Goal: Information Seeking & Learning: Learn about a topic

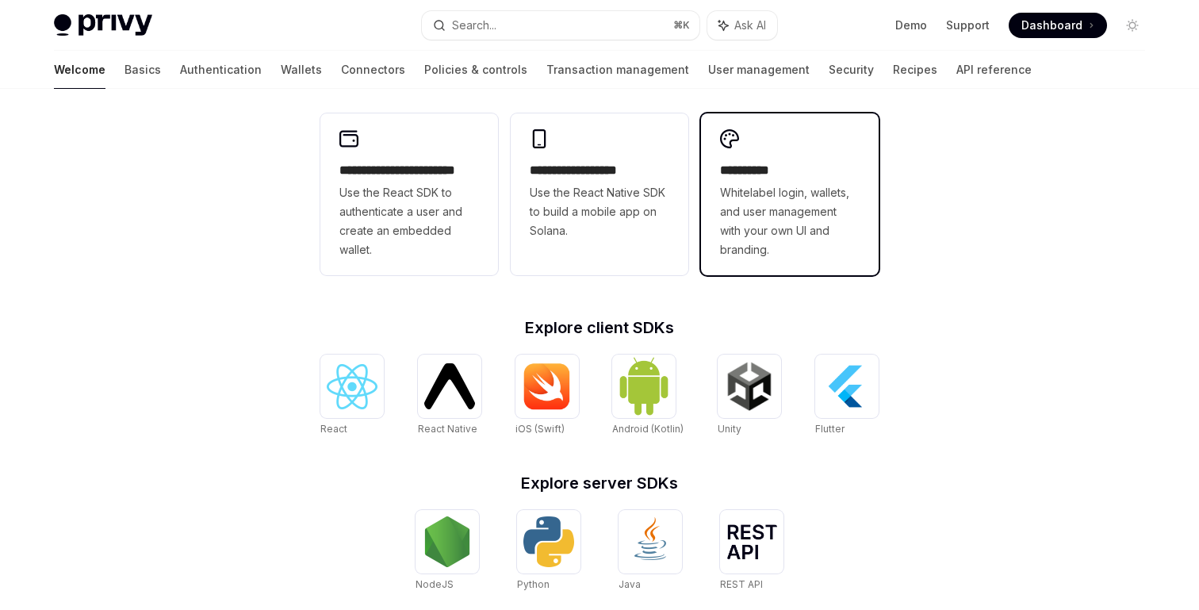
scroll to position [651, 0]
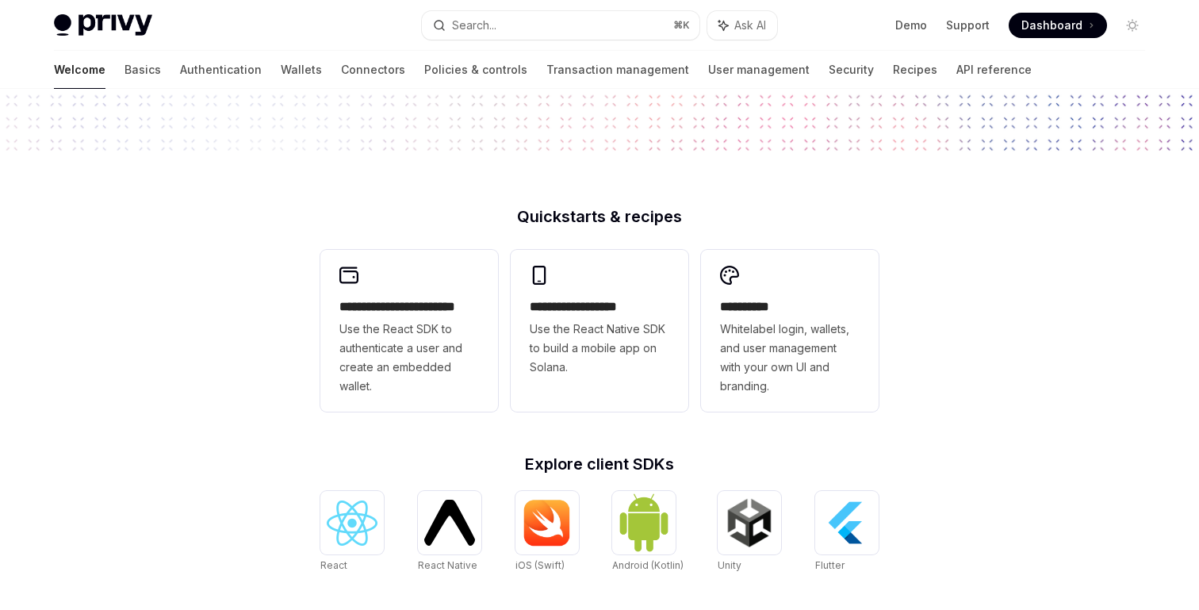
scroll to position [651, 0]
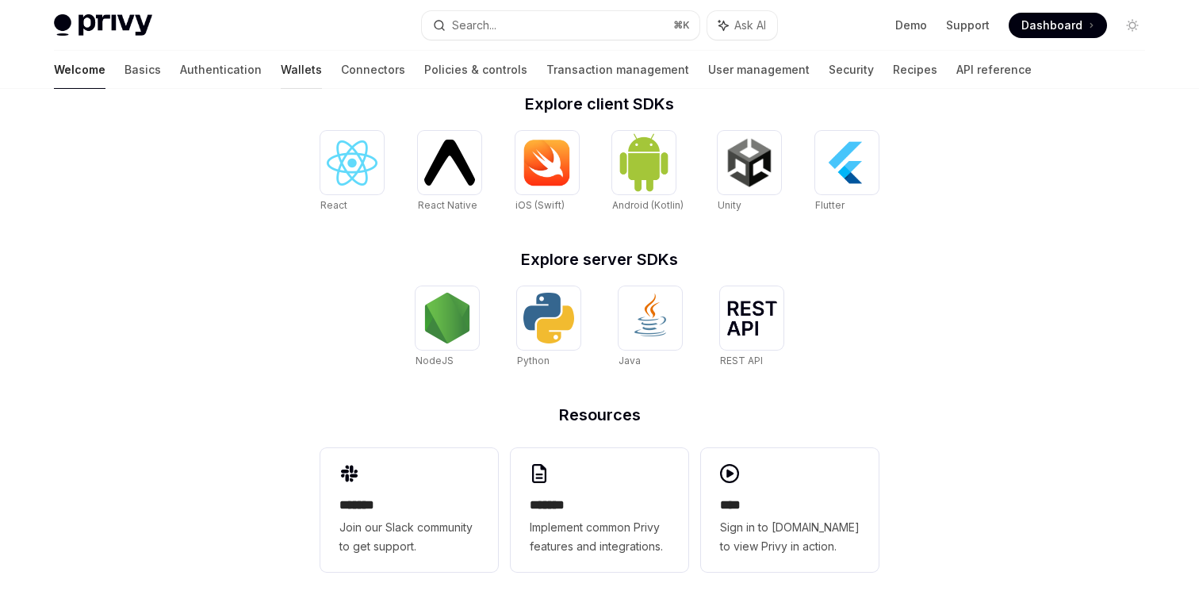
click at [281, 70] on link "Wallets" at bounding box center [301, 70] width 41 height 38
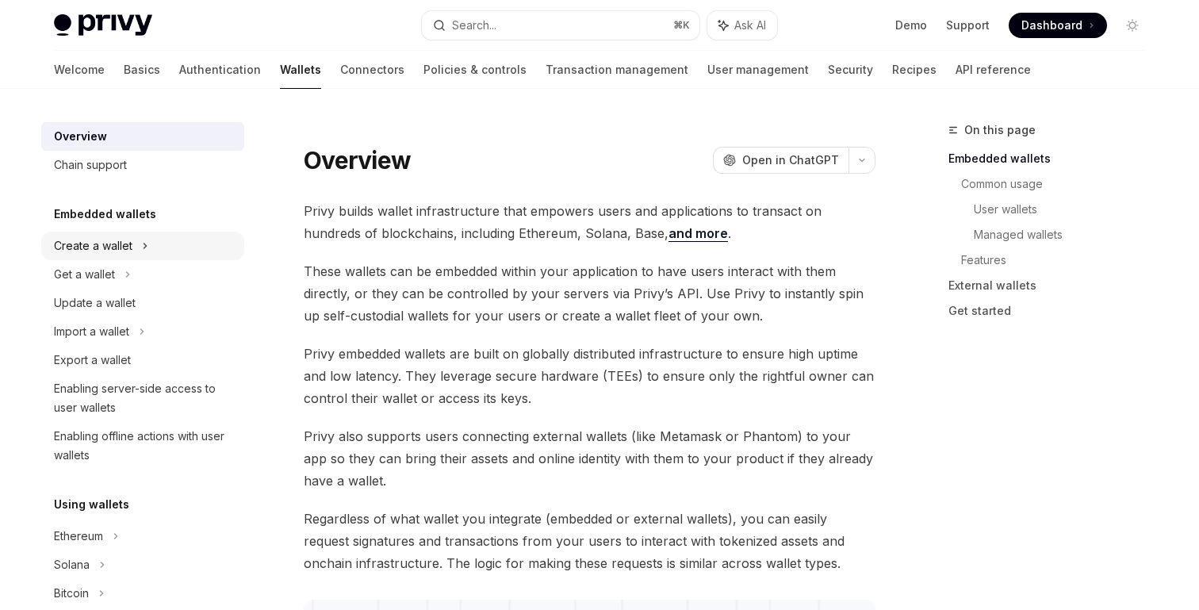
click at [109, 247] on div "Create a wallet" at bounding box center [93, 245] width 78 height 19
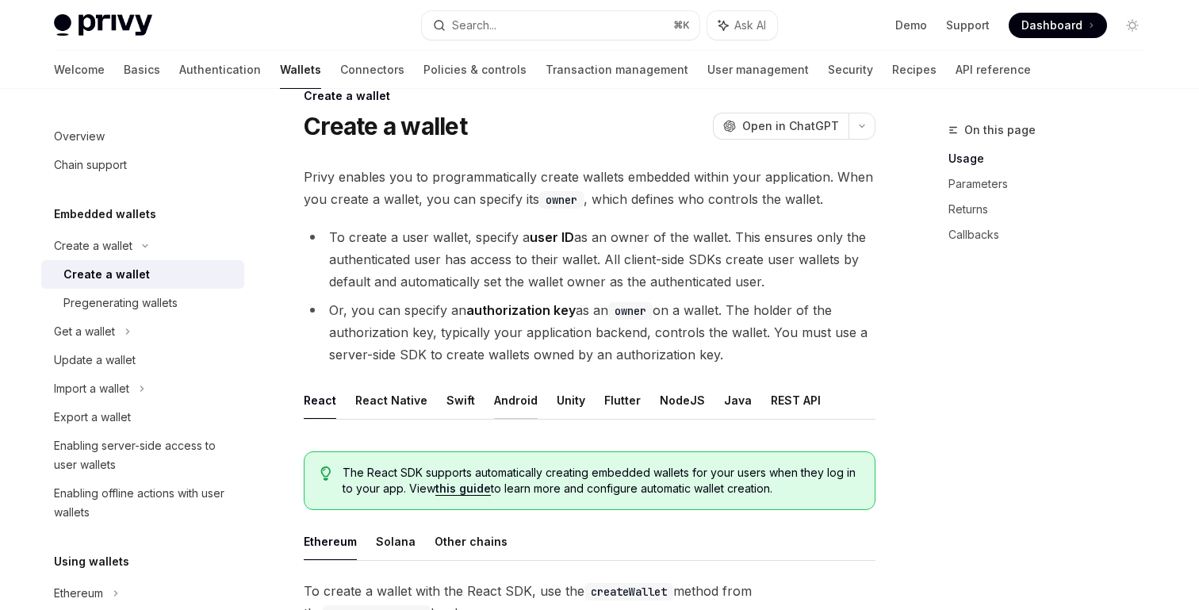
scroll to position [42, 0]
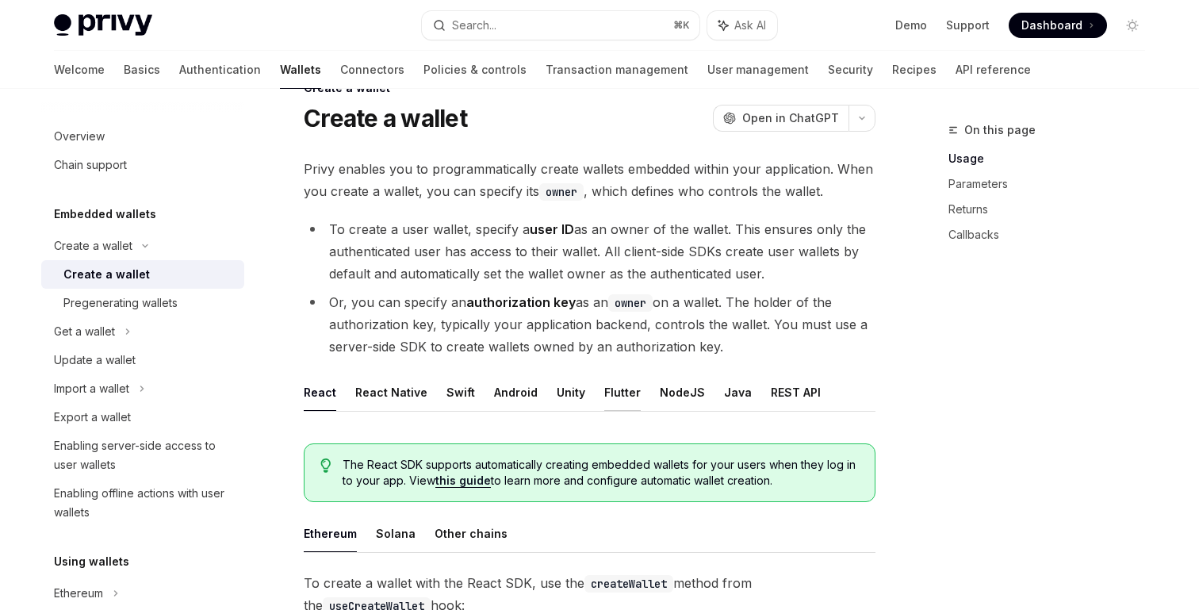
click at [614, 392] on button "Flutter" at bounding box center [622, 391] width 36 height 37
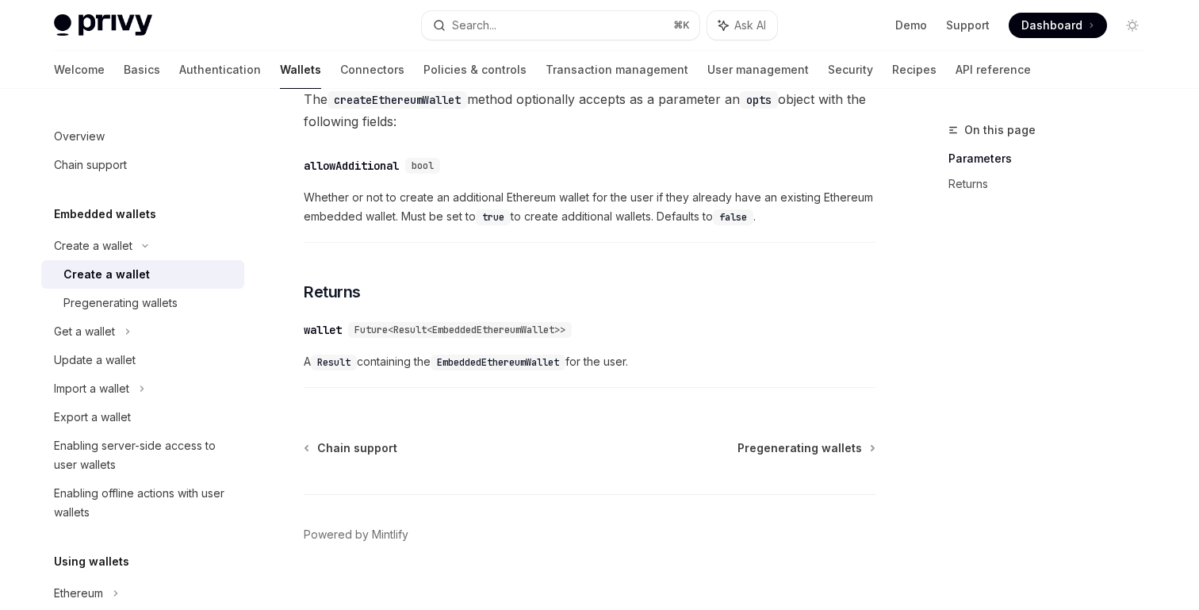
scroll to position [642, 0]
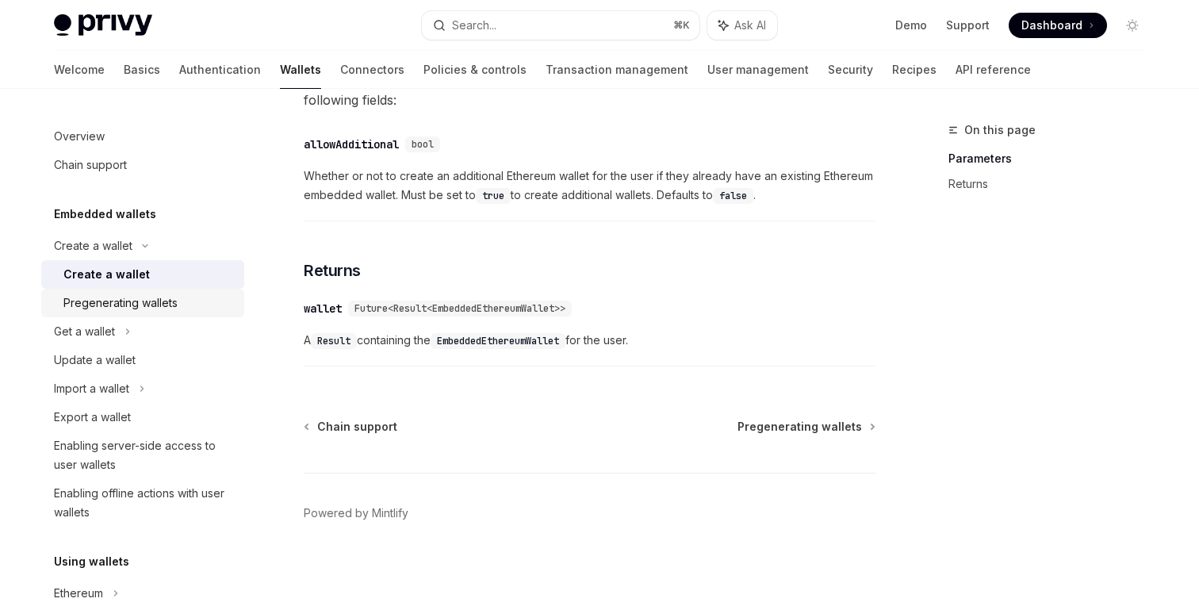
click at [124, 311] on div "Pregenerating wallets" at bounding box center [120, 302] width 114 height 19
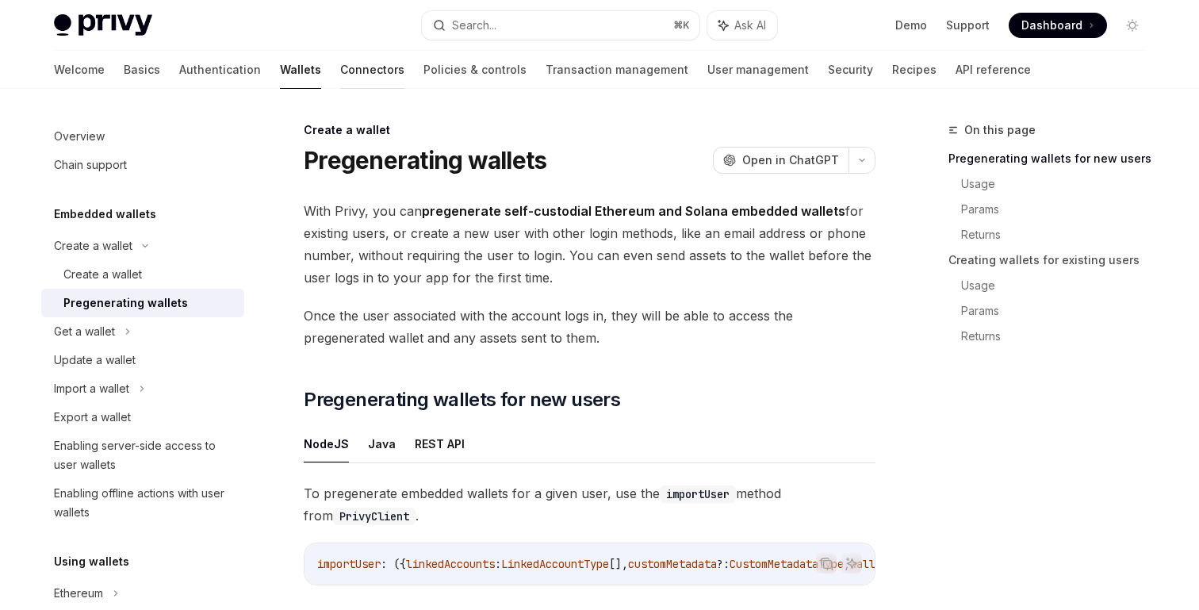
click at [340, 73] on link "Connectors" at bounding box center [372, 70] width 64 height 38
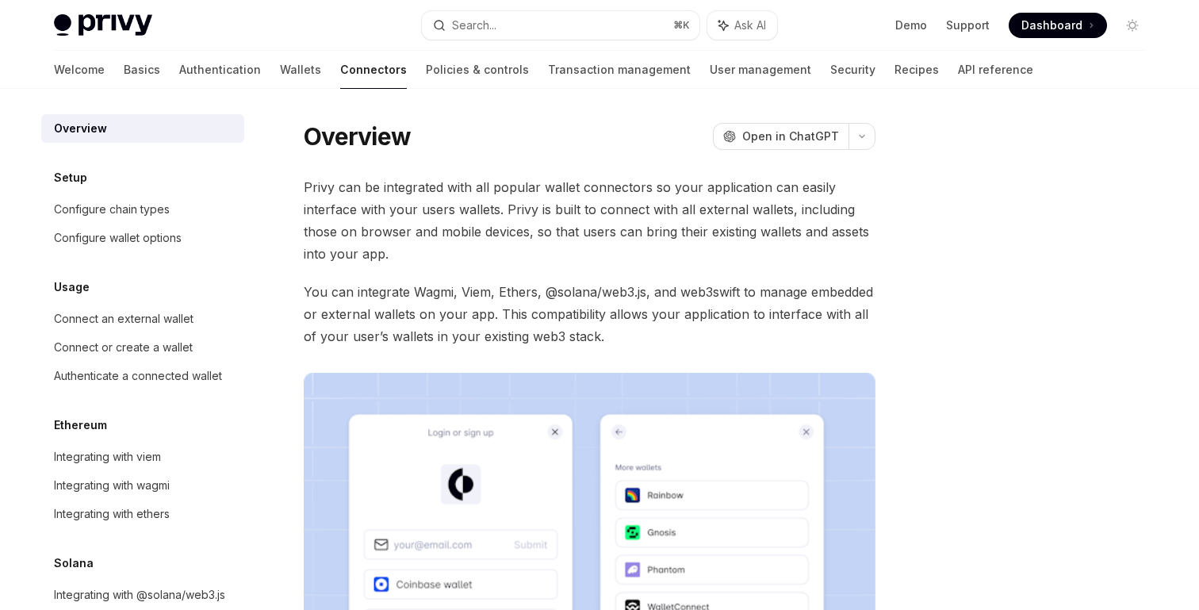
scroll to position [258, 0]
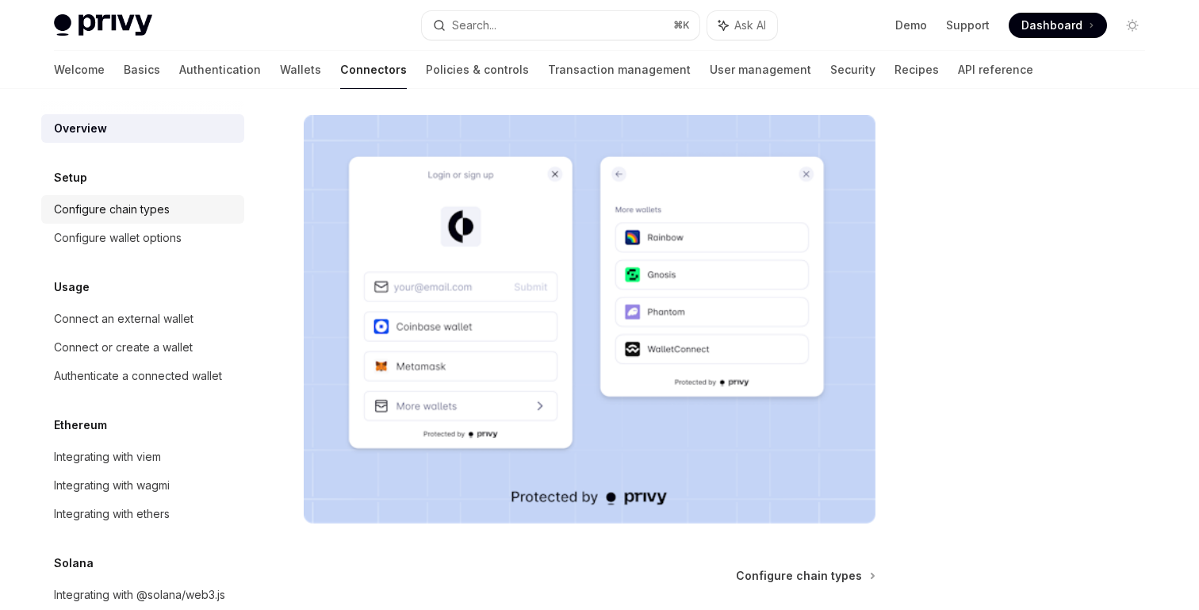
click at [147, 206] on div "Configure chain types" at bounding box center [112, 209] width 116 height 19
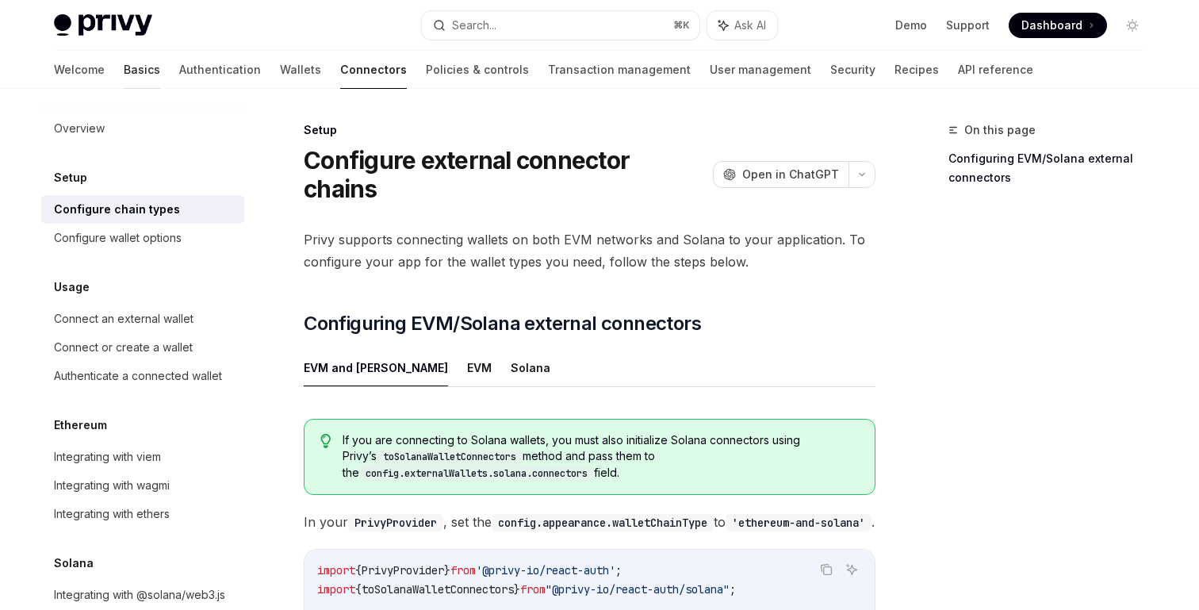
click at [124, 71] on link "Basics" at bounding box center [142, 70] width 36 height 38
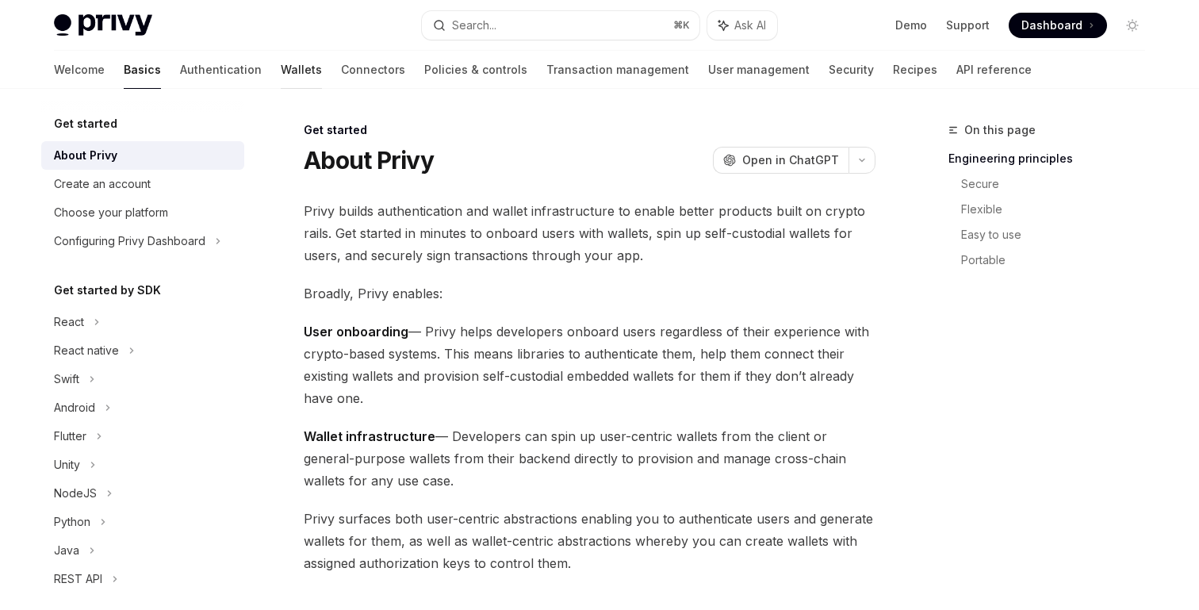
click at [281, 52] on link "Wallets" at bounding box center [301, 70] width 41 height 38
click at [281, 63] on link "Wallets" at bounding box center [301, 70] width 41 height 38
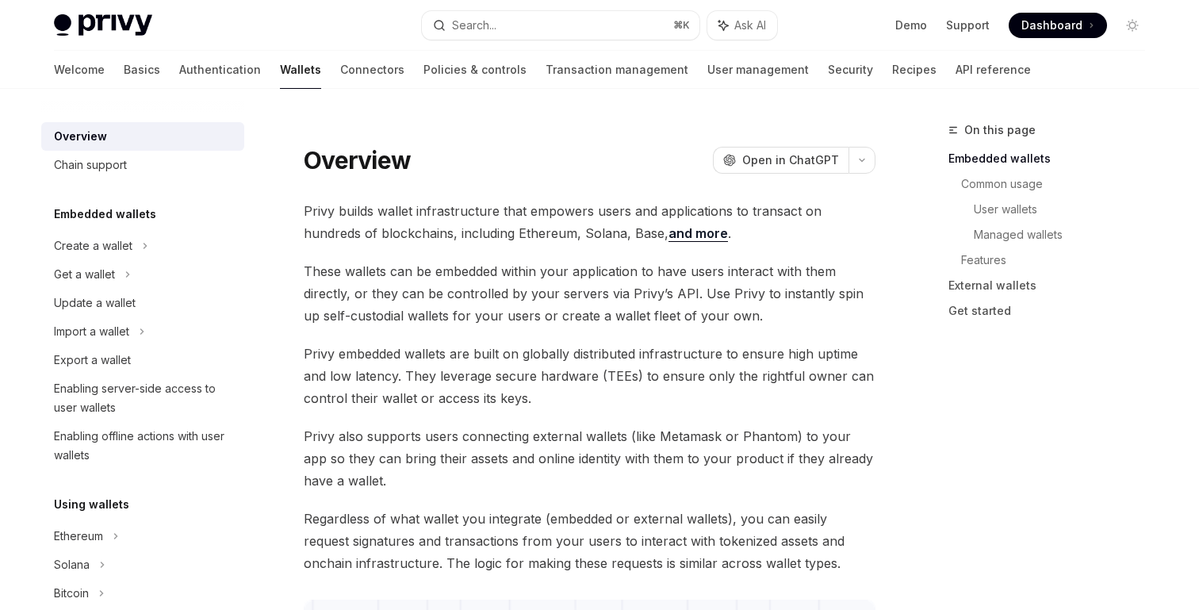
click at [485, 208] on span "Privy builds wallet infrastructure that empowers users and applications to tran…" at bounding box center [590, 222] width 572 height 44
copy span "infrastructure"
click at [770, 215] on span "Privy builds wallet infrastructure that empowers users and applications to tran…" at bounding box center [590, 222] width 572 height 44
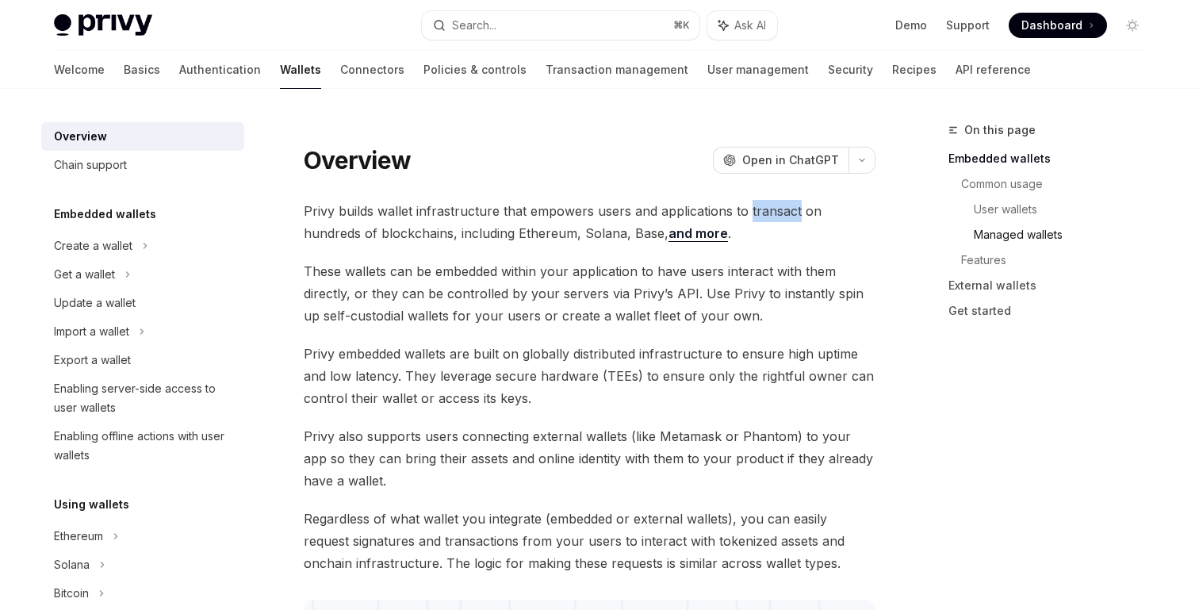
copy span "transact"
click at [480, 266] on span "These wallets can be embedded within your application to have users interact wi…" at bounding box center [590, 293] width 572 height 67
copy span "embedded"
click at [802, 295] on span "These wallets can be embedded within your application to have users interact wi…" at bounding box center [590, 293] width 572 height 67
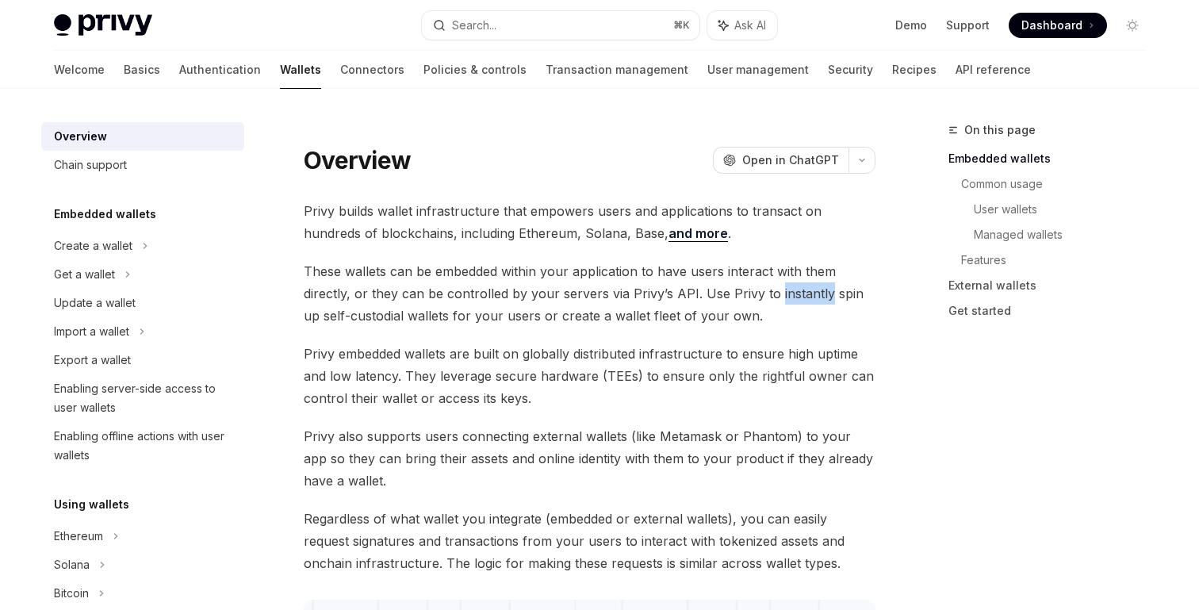
click at [802, 295] on span "These wallets can be embedded within your application to have users interact wi…" at bounding box center [590, 293] width 572 height 67
copy span "instantly"
drag, startPoint x: 828, startPoint y: 294, endPoint x: 878, endPoint y: 297, distance: 50.0
copy span "spin up"
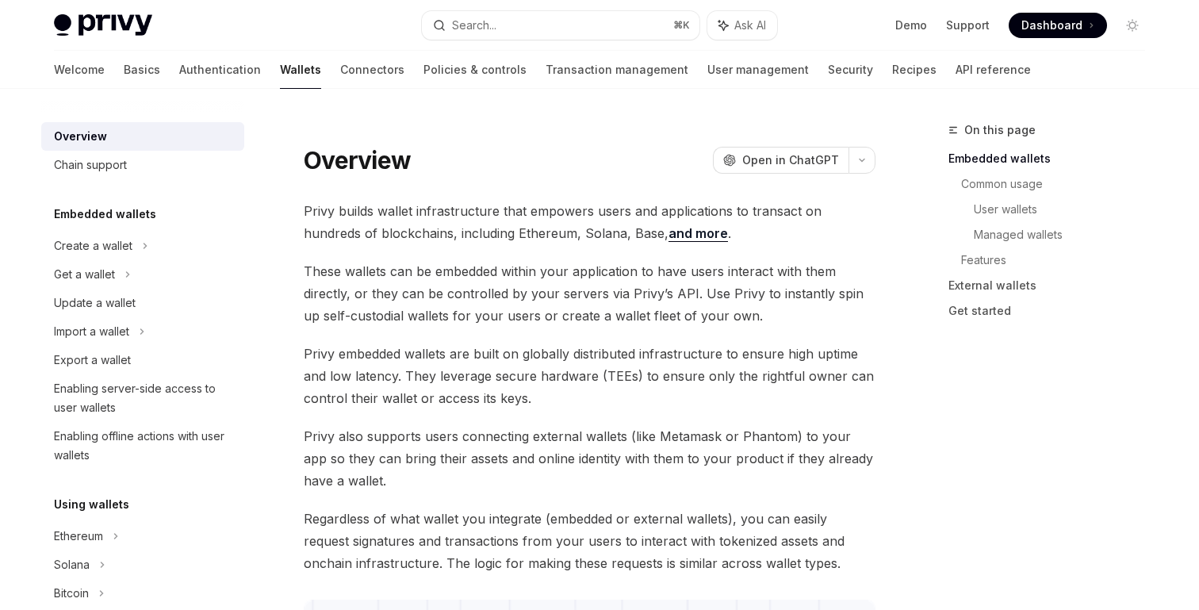
click at [378, 312] on span "These wallets can be embedded within your application to have users interact wi…" at bounding box center [590, 293] width 572 height 67
copy span "custodial"
click at [641, 313] on span "These wallets can be embedded within your application to have users interact wi…" at bounding box center [590, 293] width 572 height 67
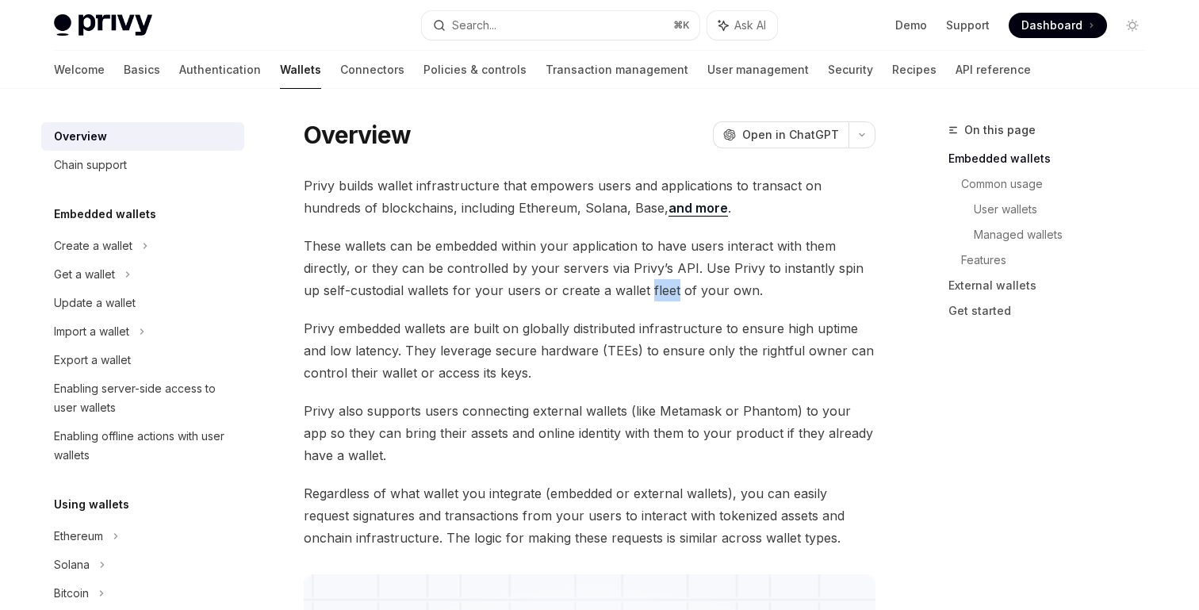
scroll to position [29, 0]
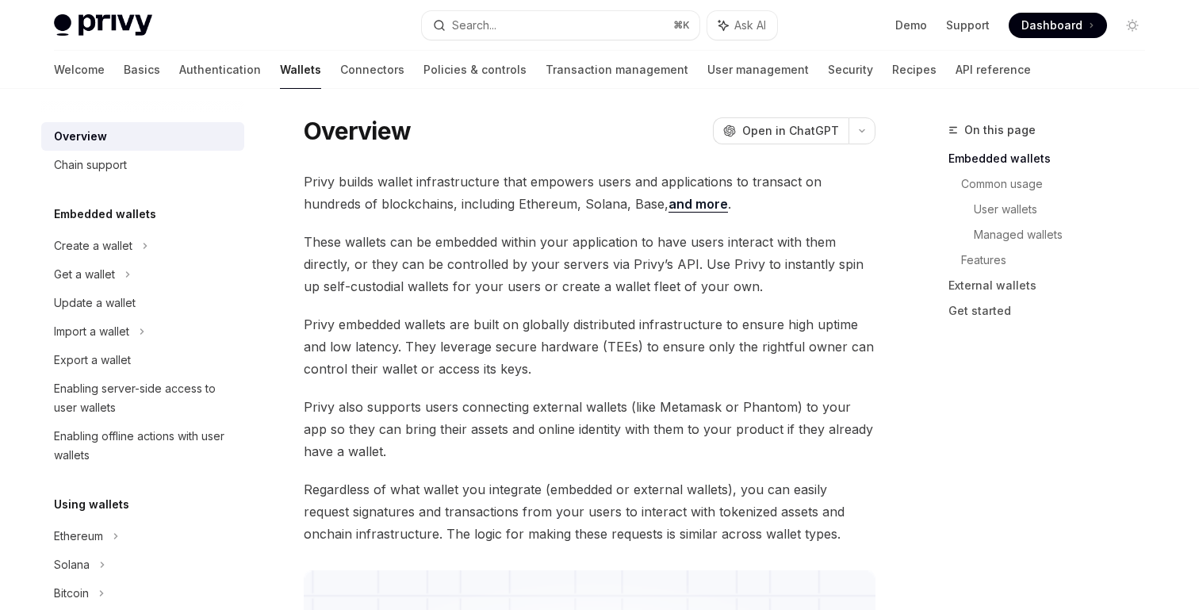
click at [594, 331] on span "Privy embedded wallets are built on globally distributed infrastructure to ensu…" at bounding box center [590, 346] width 572 height 67
copy span "distributed"
click at [684, 324] on span "Privy embedded wallets are built on globally distributed infrastructure to ensu…" at bounding box center [590, 346] width 572 height 67
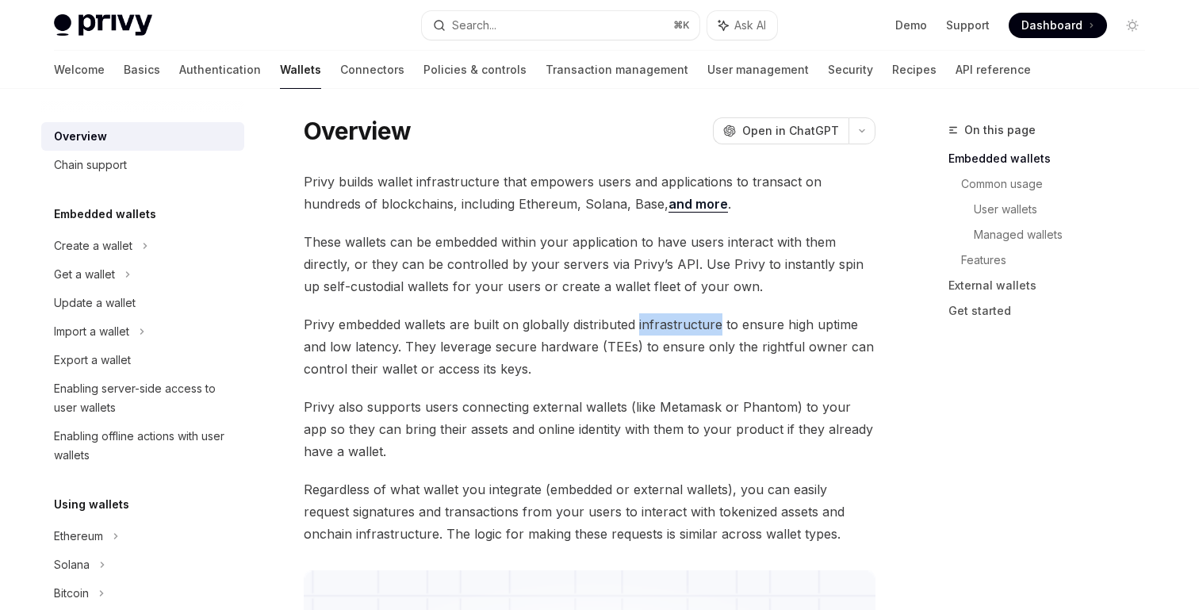
copy span "infrastructure"
drag, startPoint x: 782, startPoint y: 325, endPoint x: 400, endPoint y: 342, distance: 382.5
click at [400, 342] on span "Privy embedded wallets are built on globally distributed infrastructure to ensu…" at bounding box center [590, 346] width 572 height 67
copy span "high uptime and low latency."
click at [387, 346] on span "Privy embedded wallets are built on globally distributed infrastructure to ensu…" at bounding box center [590, 346] width 572 height 67
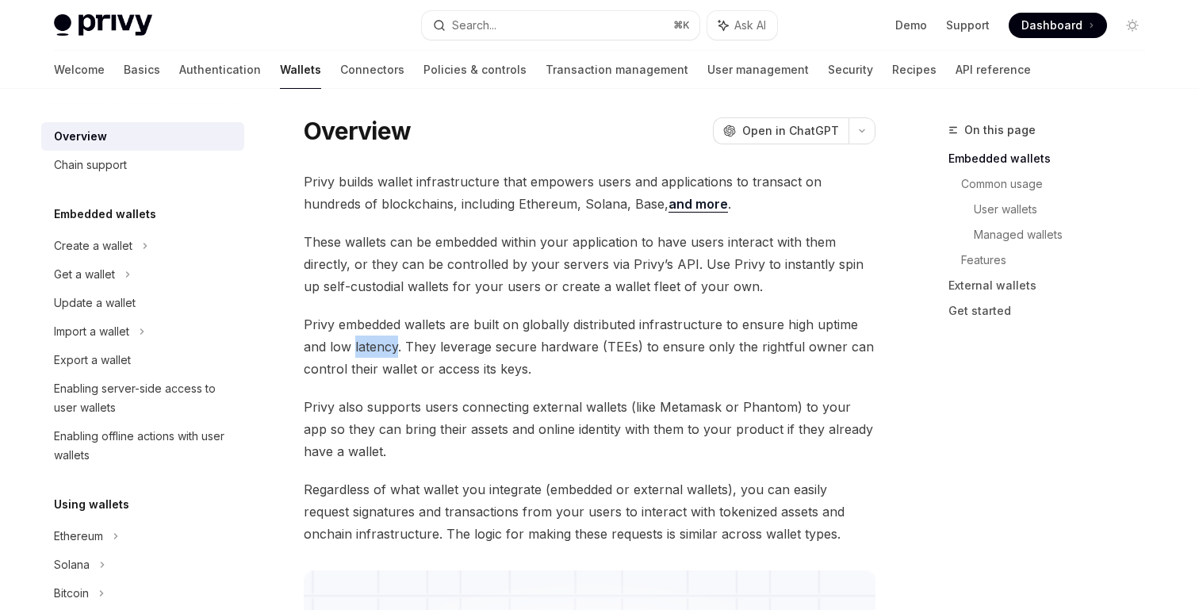
click at [387, 346] on span "Privy embedded wallets are built on globally distributed infrastructure to ensu…" at bounding box center [590, 346] width 572 height 67
click at [463, 342] on span "Privy embedded wallets are built on globally distributed infrastructure to ensu…" at bounding box center [590, 346] width 572 height 67
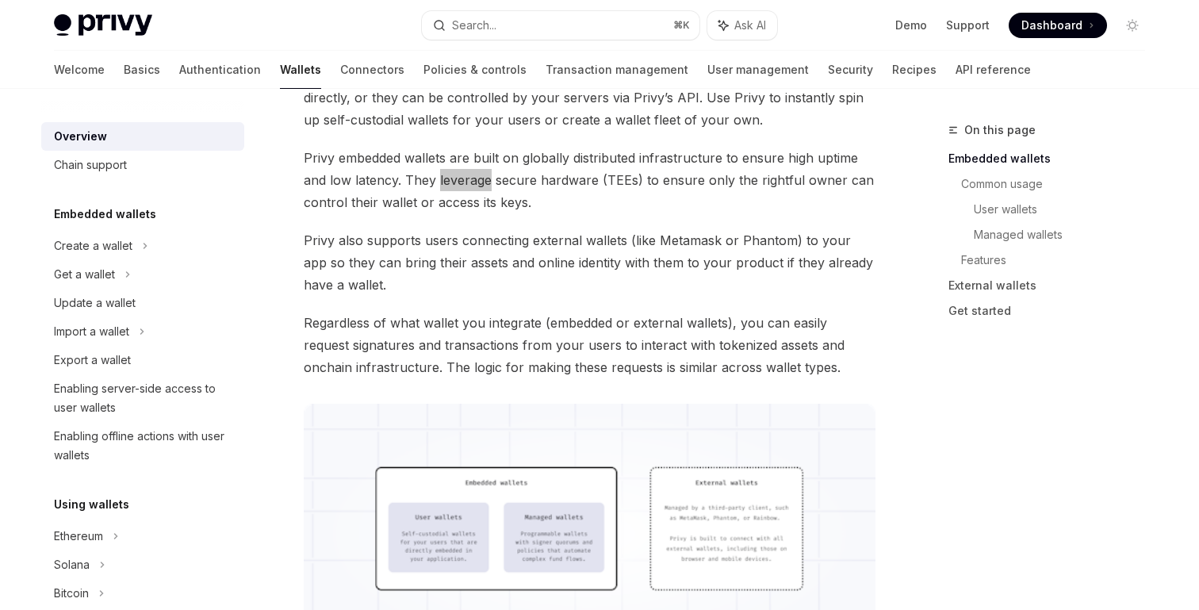
scroll to position [194, 0]
click at [461, 262] on span "Privy also supports users connecting external wallets (like Metamask or Phantom…" at bounding box center [590, 264] width 572 height 67
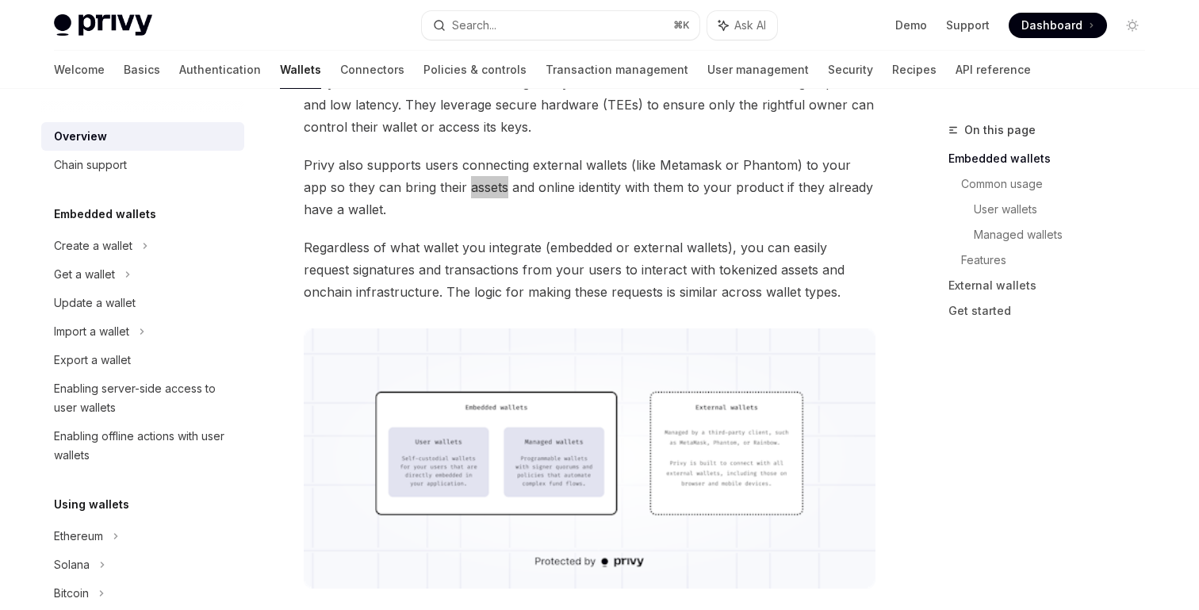
scroll to position [273, 0]
click at [521, 244] on span "Regardless of what wallet you integrate (embedded or external wallets), you can…" at bounding box center [590, 267] width 572 height 67
click at [694, 269] on span "Regardless of what wallet you integrate (embedded or external wallets), you can…" at bounding box center [590, 267] width 572 height 67
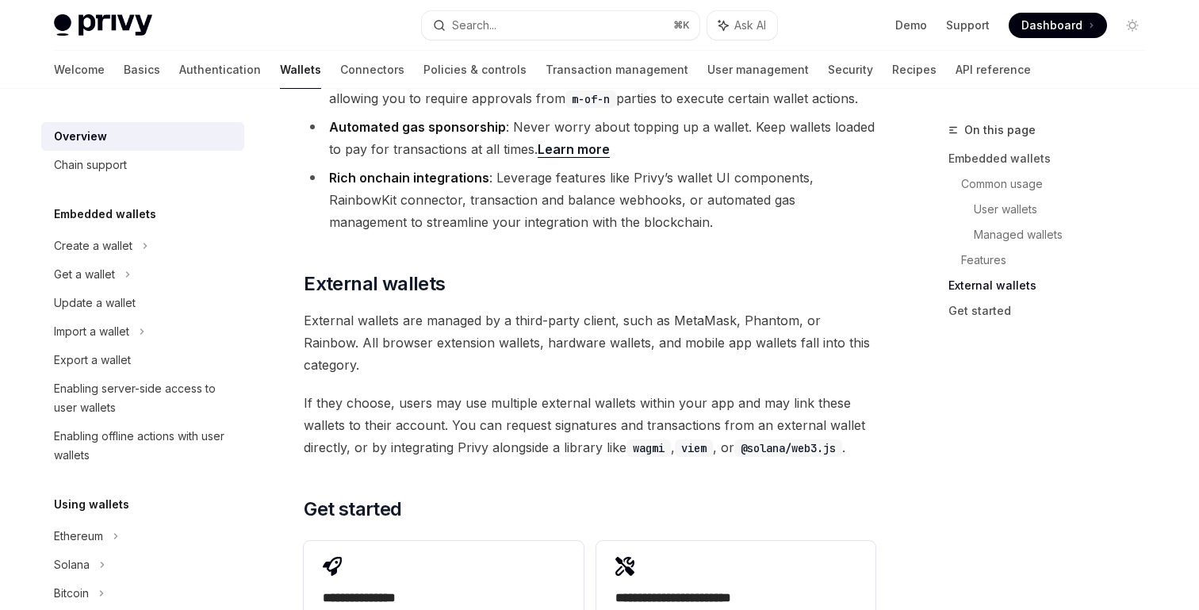
scroll to position [2546, 0]
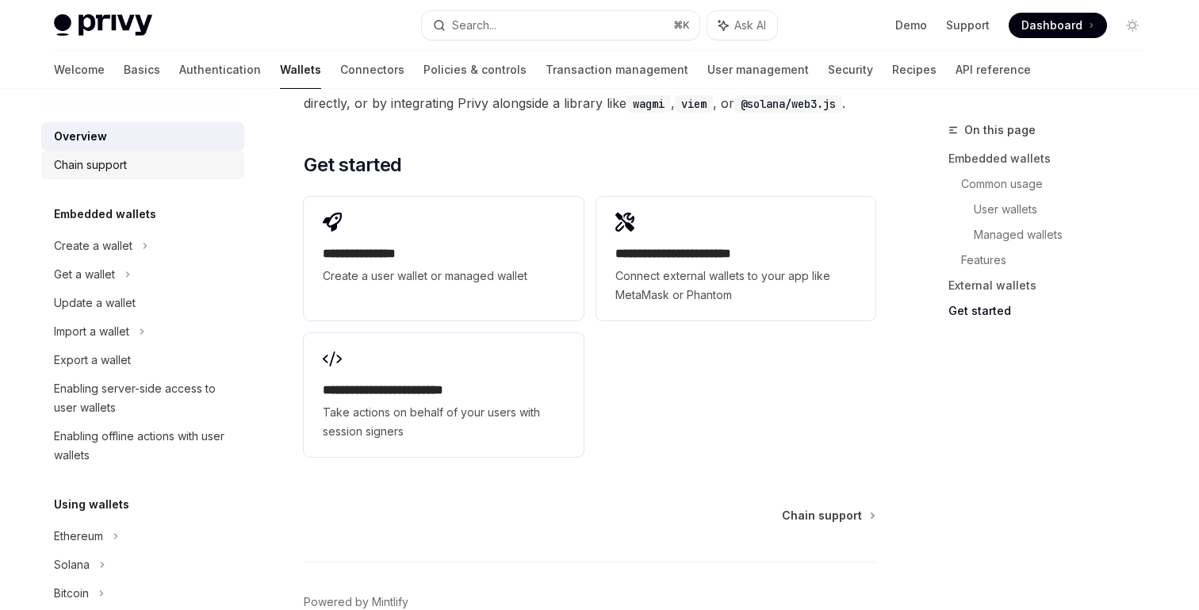
click at [110, 174] on link "Chain support" at bounding box center [142, 165] width 203 height 29
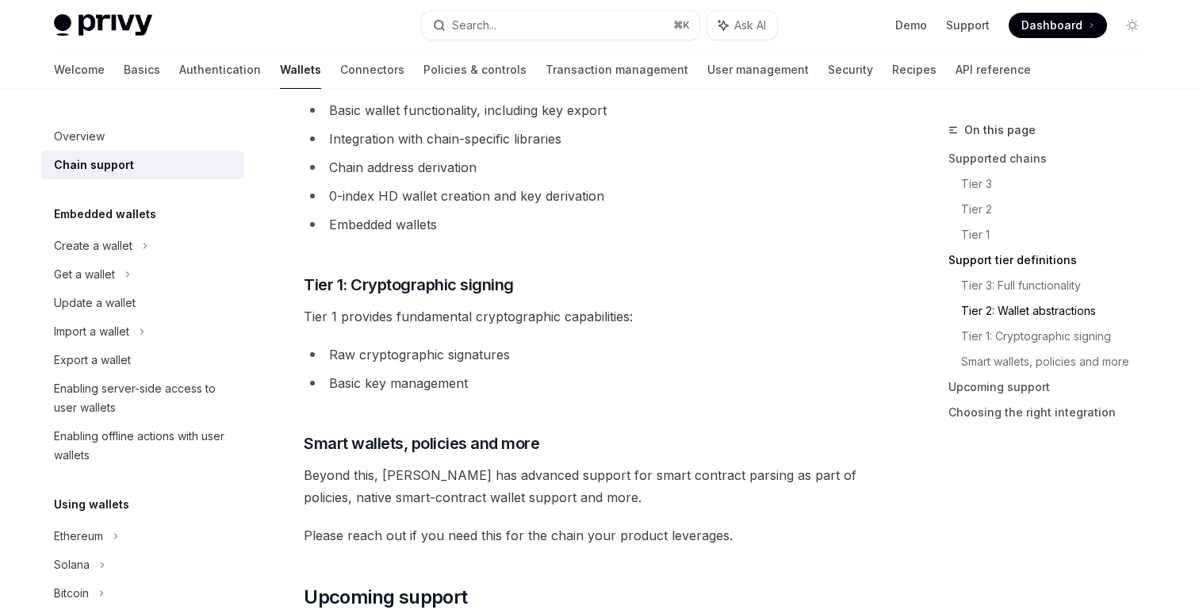
scroll to position [1390, 0]
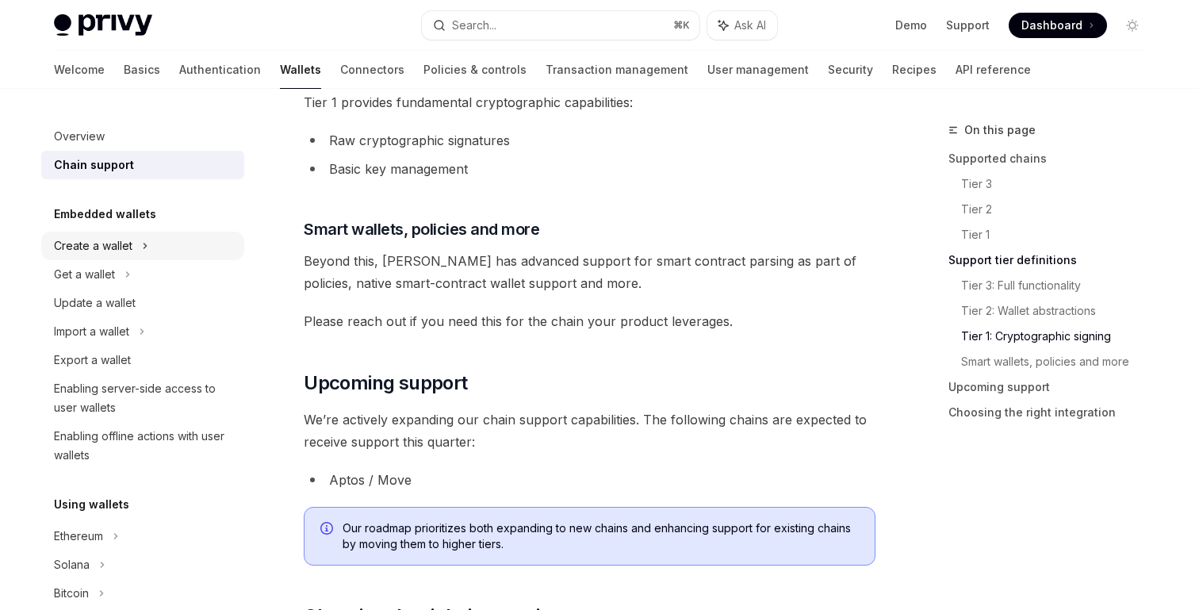
click at [131, 241] on div "Create a wallet" at bounding box center [93, 245] width 78 height 19
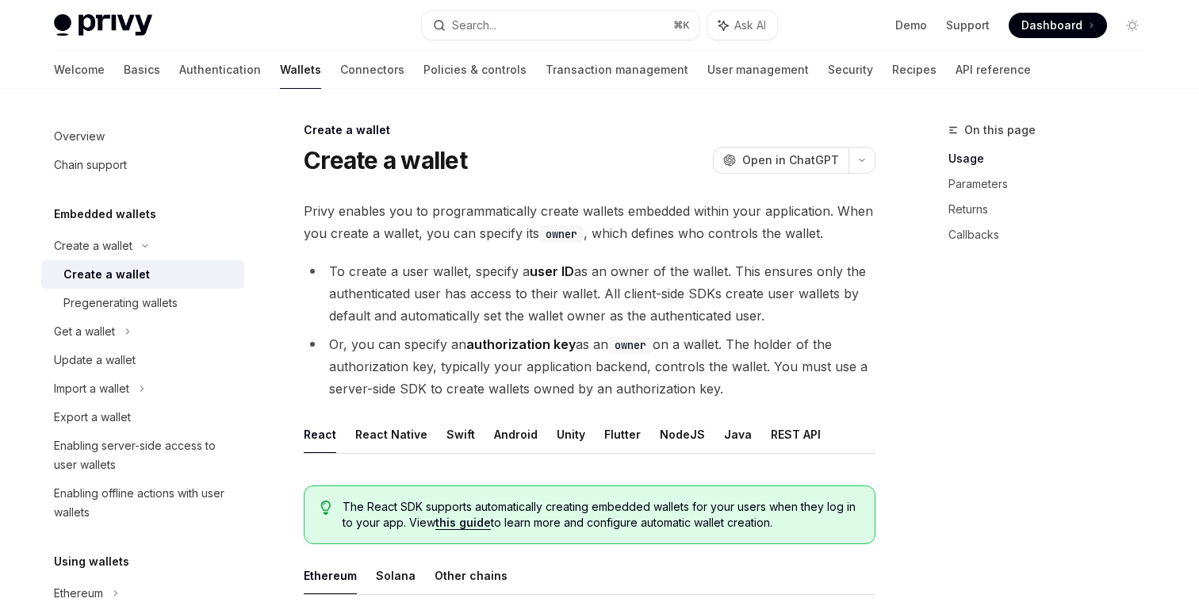
click at [507, 213] on span "Privy enables you to programmatically create wallets embedded within your appli…" at bounding box center [590, 222] width 572 height 44
copy span "programmatically"
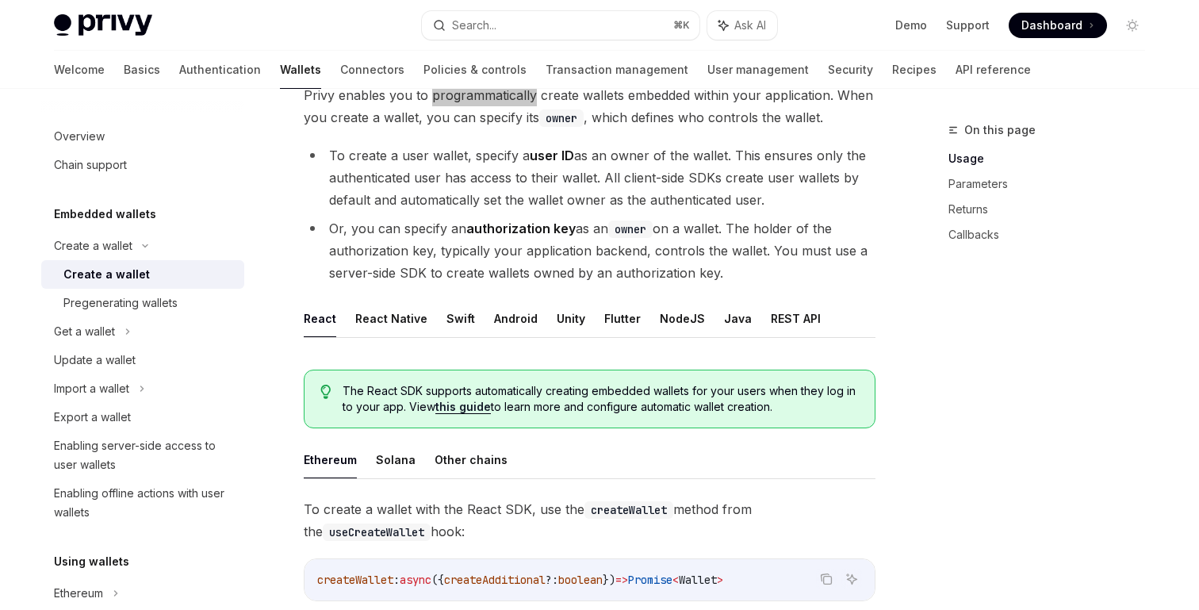
scroll to position [130, 0]
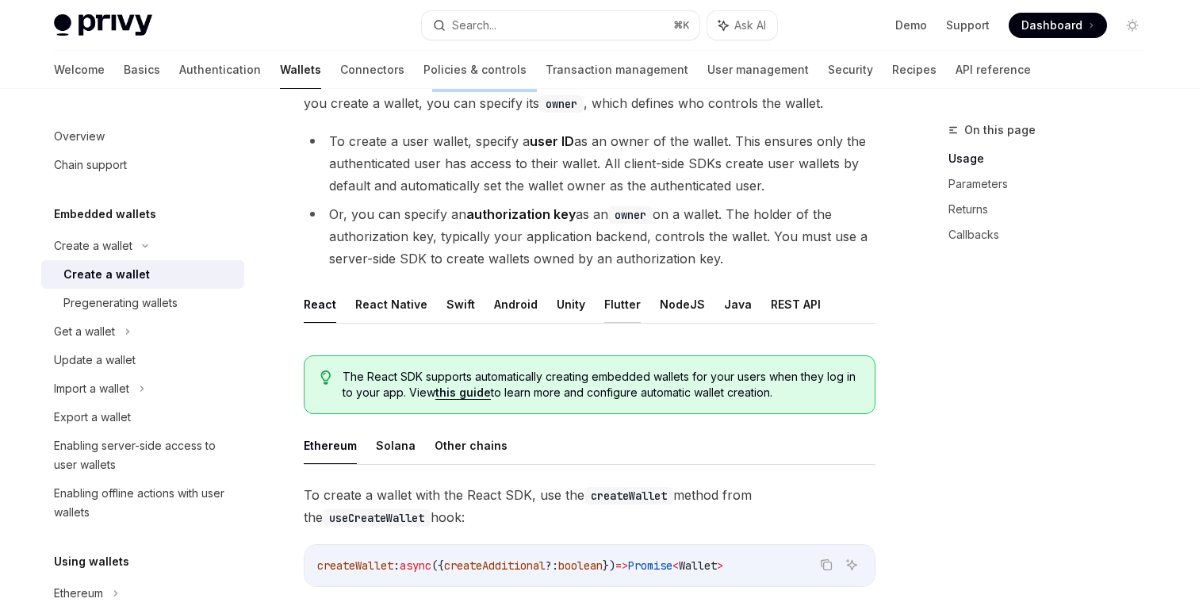
click at [610, 307] on button "Flutter" at bounding box center [622, 303] width 36 height 37
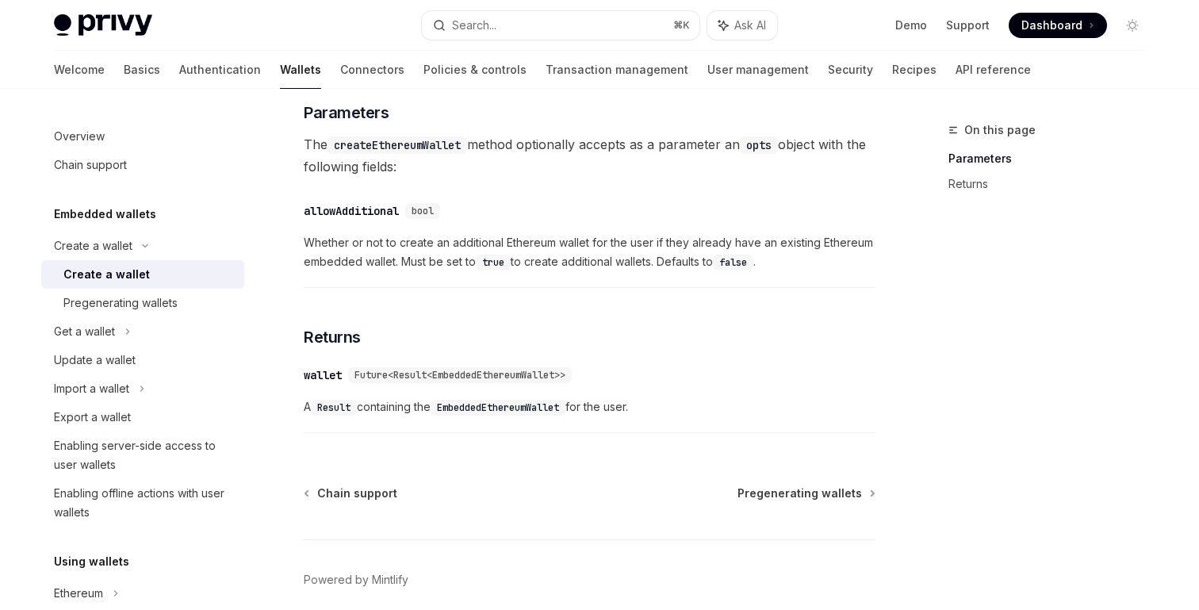
scroll to position [642, 0]
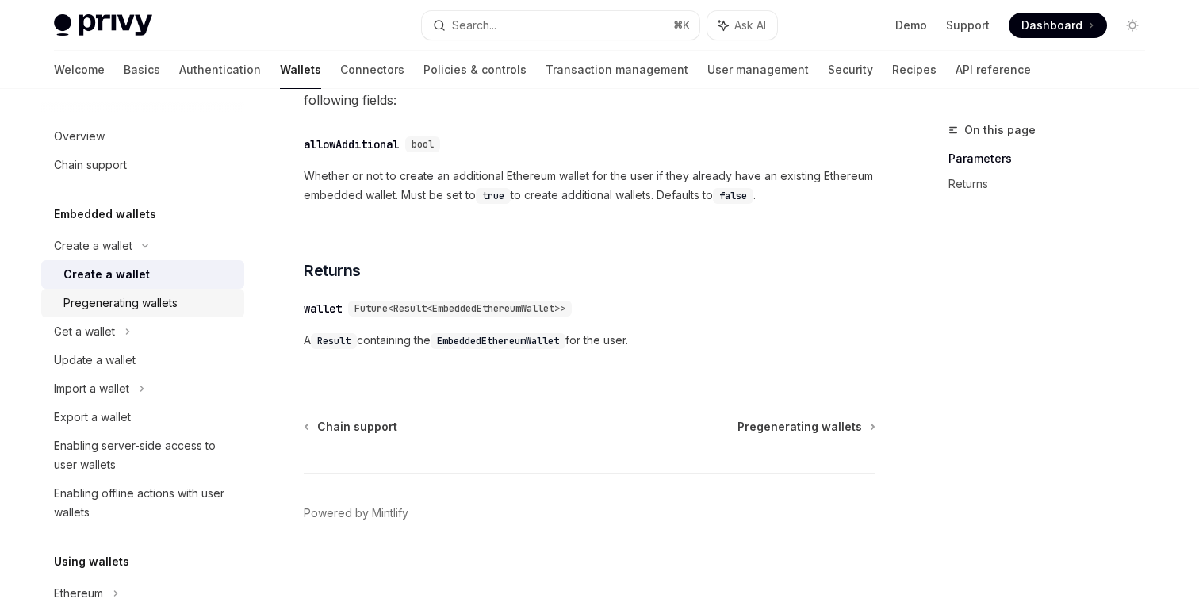
click at [124, 306] on div "Pregenerating wallets" at bounding box center [120, 302] width 114 height 19
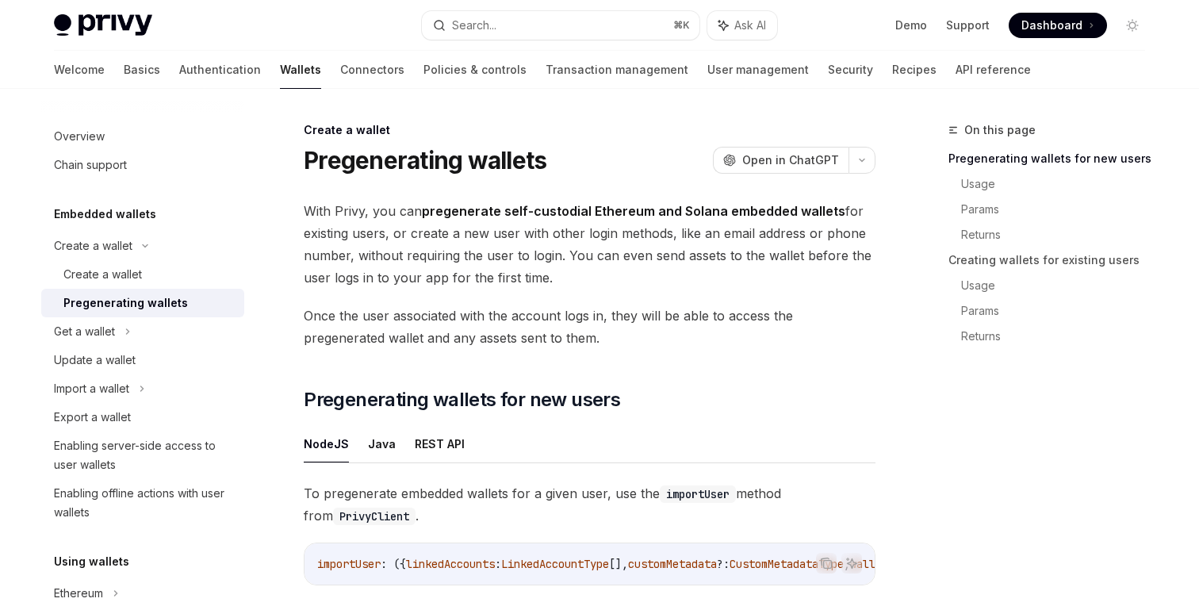
click at [381, 166] on h1 "Pregenerating wallets" at bounding box center [425, 160] width 243 height 29
click at [426, 318] on span "Once the user associated with the account logs in, they will be able to access …" at bounding box center [590, 326] width 572 height 44
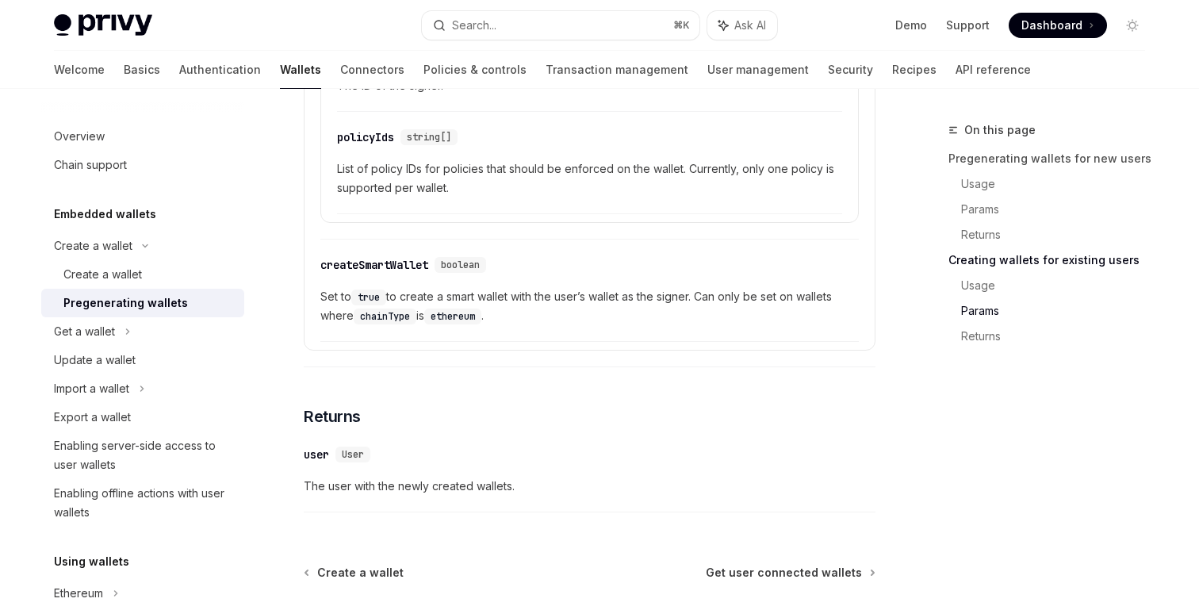
scroll to position [3048, 0]
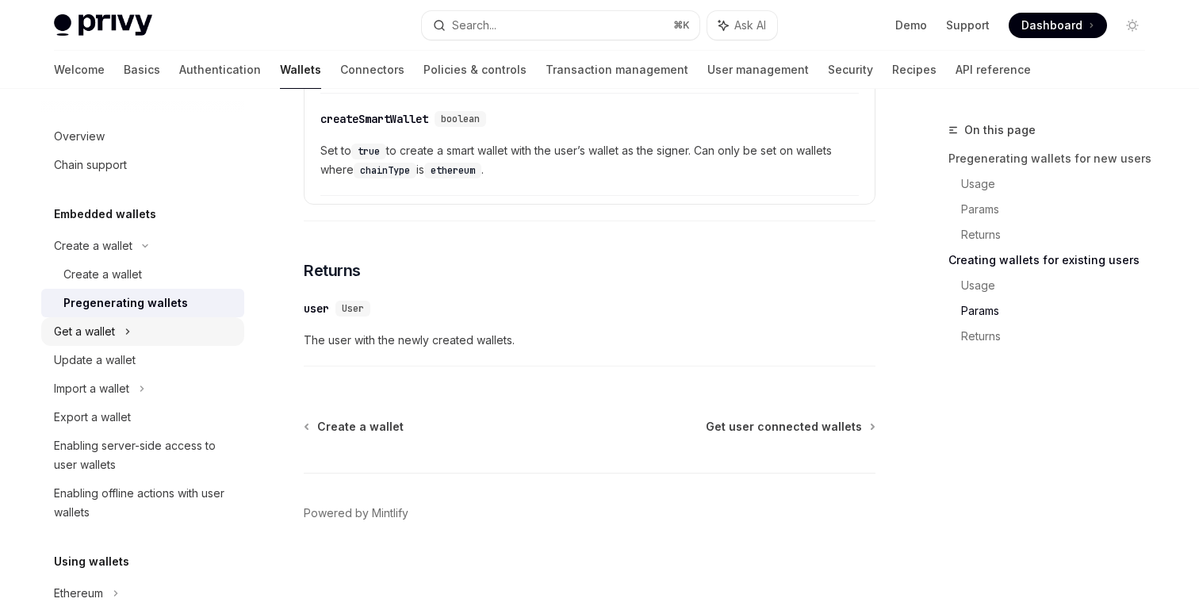
click at [82, 329] on div "Get a wallet" at bounding box center [84, 331] width 61 height 19
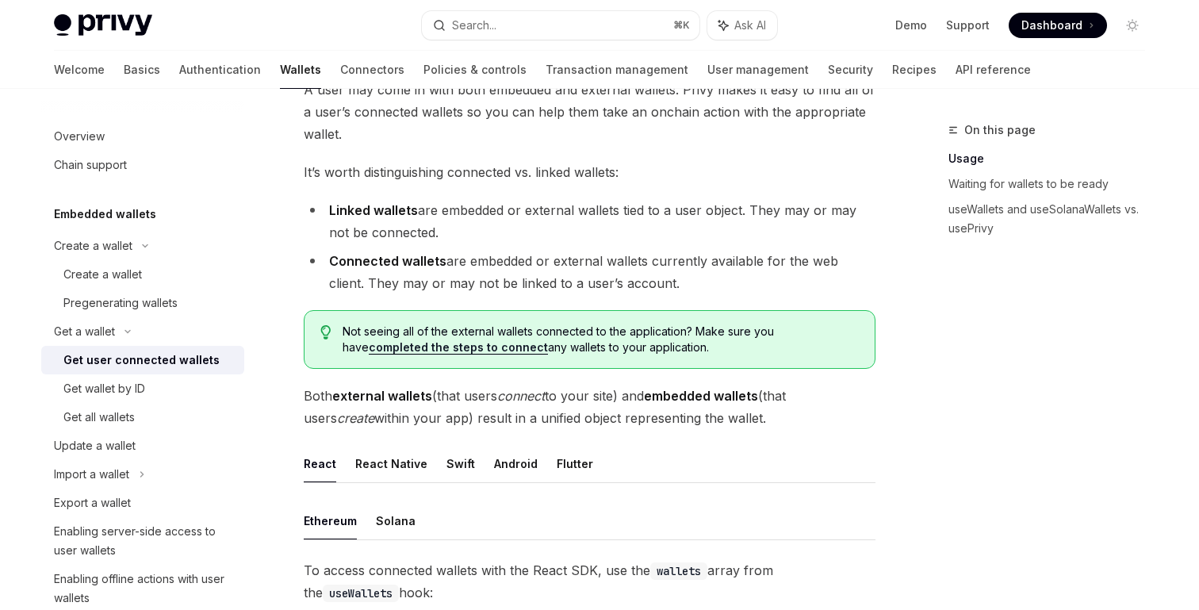
scroll to position [130, 0]
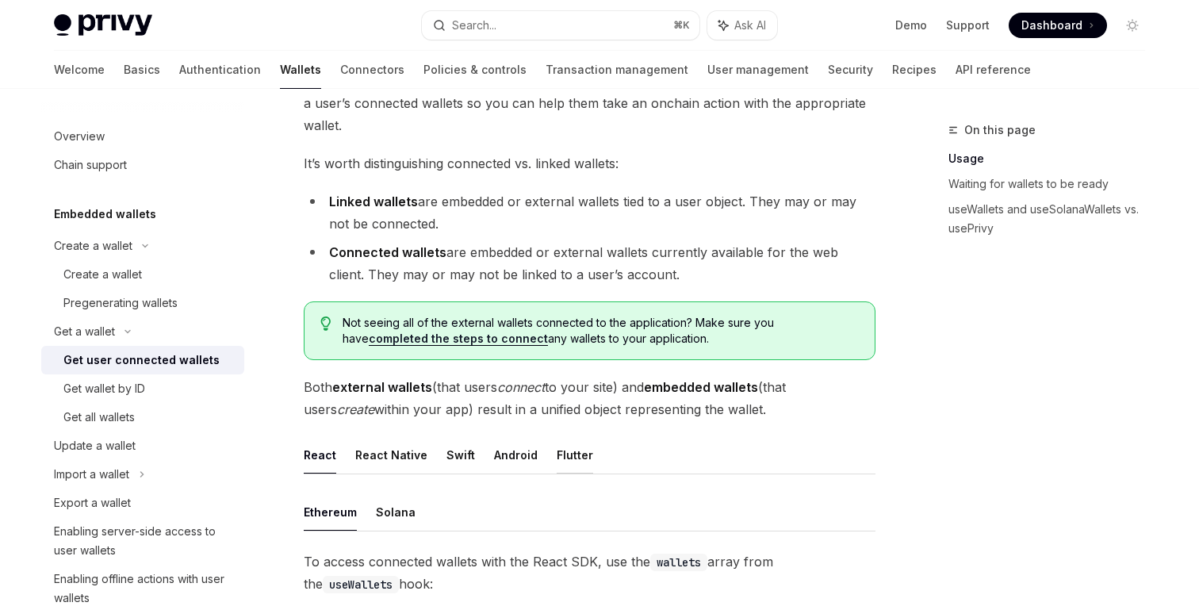
click at [562, 448] on button "Flutter" at bounding box center [574, 454] width 36 height 37
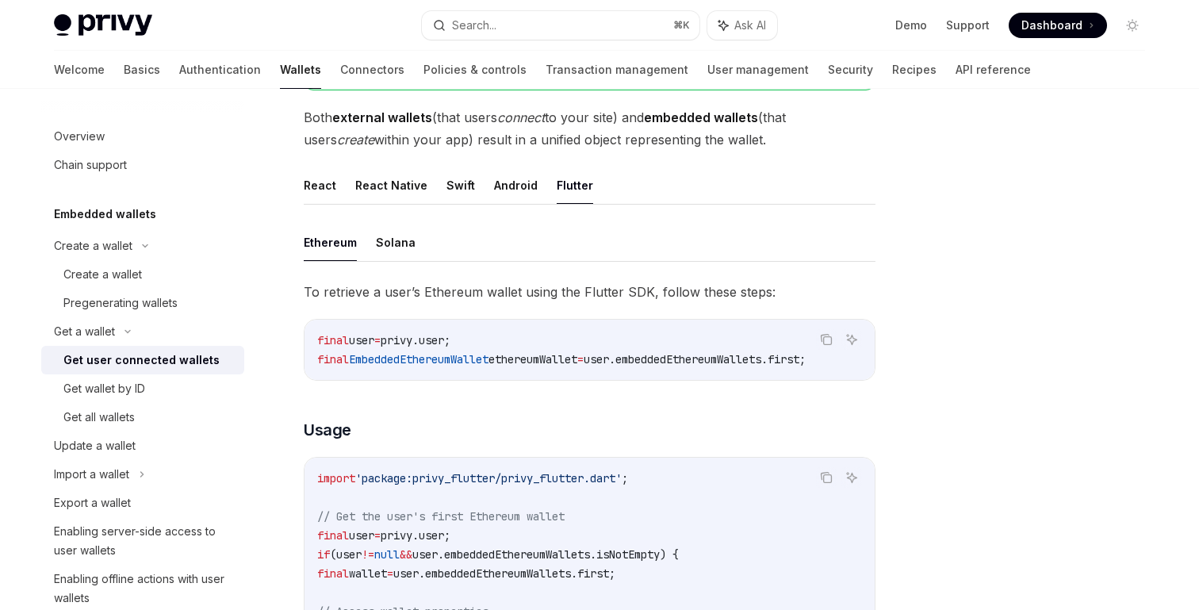
scroll to position [660, 0]
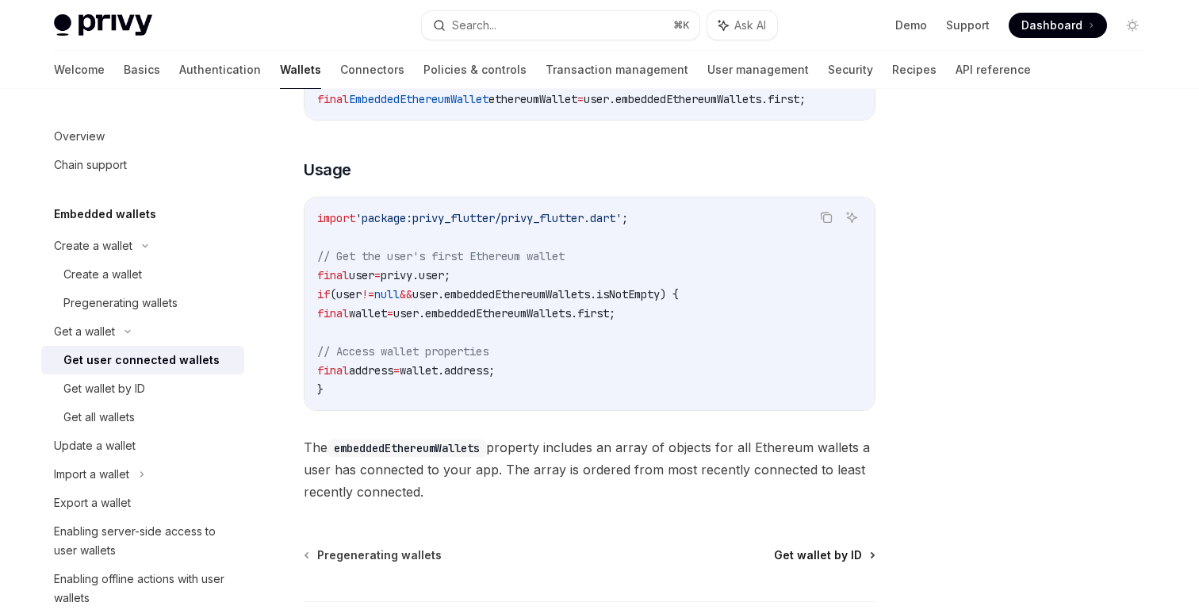
click at [802, 563] on span "Get wallet by ID" at bounding box center [818, 555] width 88 height 16
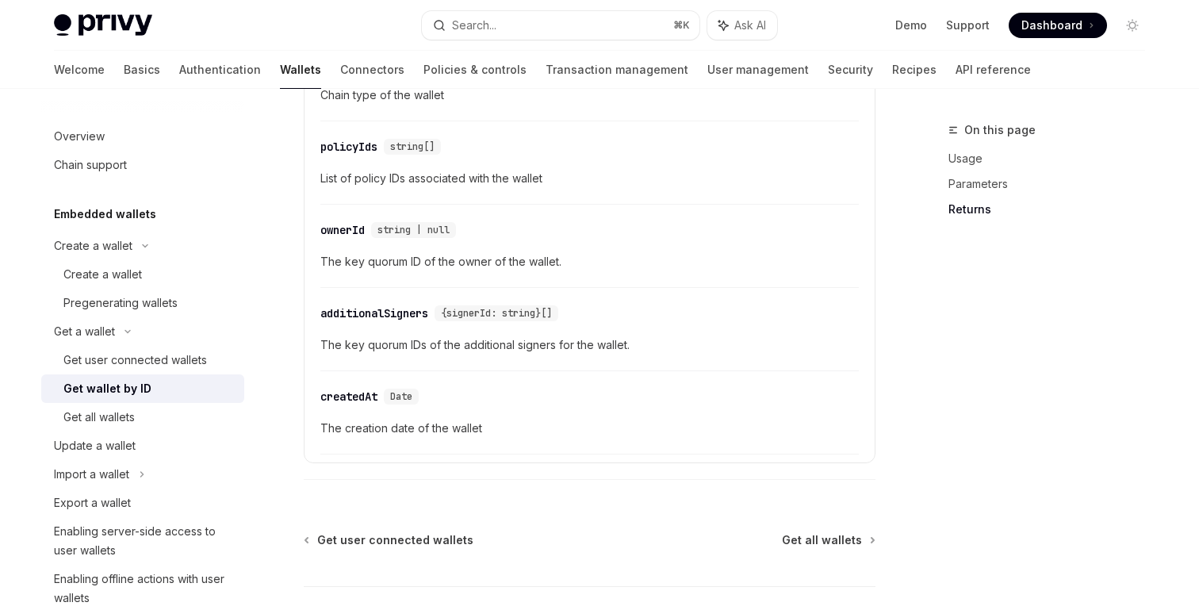
scroll to position [977, 0]
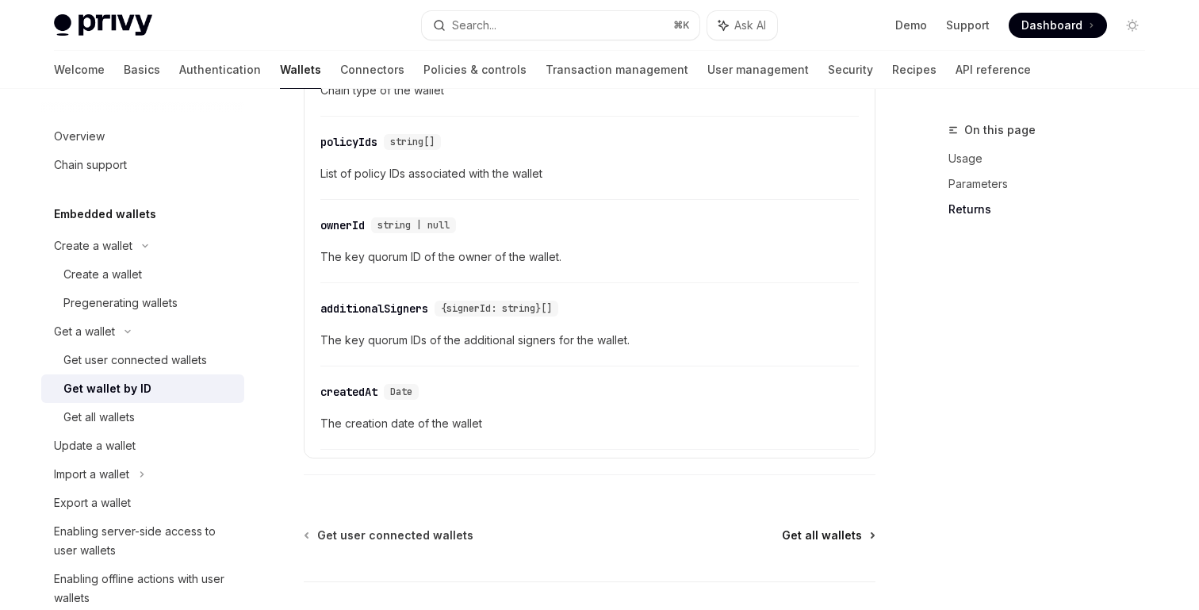
click at [816, 530] on span "Get all wallets" at bounding box center [822, 535] width 80 height 16
type textarea "*"
